Goal: Task Accomplishment & Management: Use online tool/utility

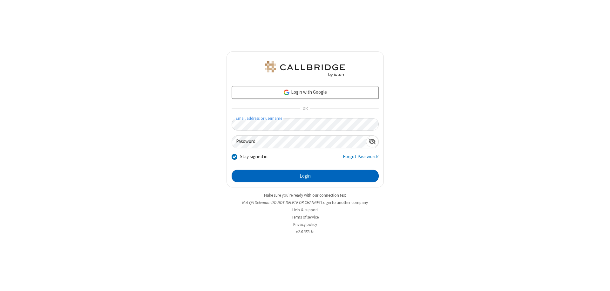
click at [305, 176] on button "Login" at bounding box center [304, 176] width 147 height 13
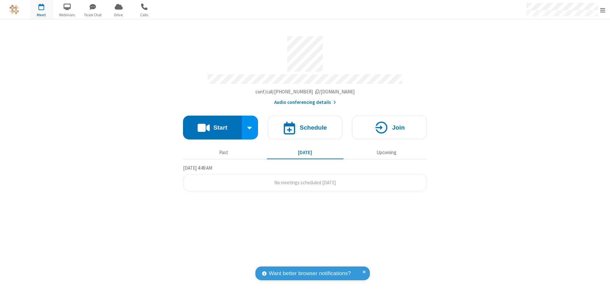
click at [212, 124] on button "Start" at bounding box center [212, 128] width 59 height 24
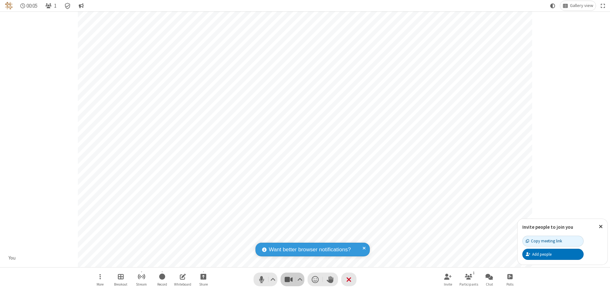
click at [288, 279] on span "Stop video (⌘+Shift+V)" at bounding box center [289, 279] width 10 height 9
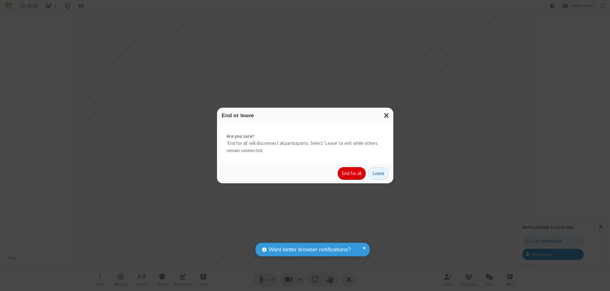
click at [352, 173] on button "End for all" at bounding box center [351, 173] width 28 height 13
